Goal: Task Accomplishment & Management: Manage account settings

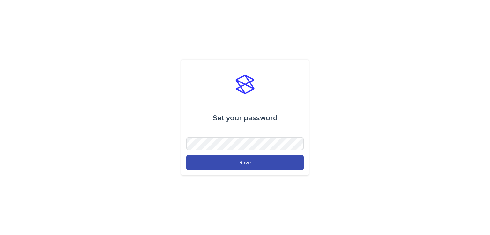
click at [250, 159] on button "Save" at bounding box center [244, 162] width 117 height 15
click at [231, 166] on button "Save" at bounding box center [244, 162] width 117 height 15
click at [227, 163] on button "Save" at bounding box center [244, 162] width 117 height 15
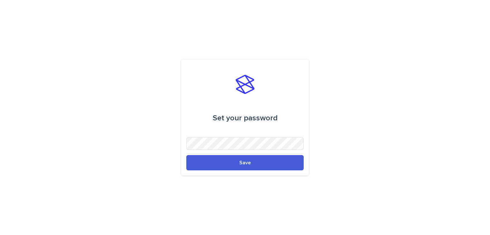
click at [240, 172] on div "Set your password Save" at bounding box center [245, 118] width 128 height 116
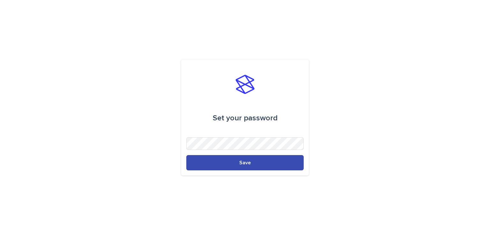
click at [240, 166] on button "Save" at bounding box center [244, 162] width 117 height 15
